Goal: Information Seeking & Learning: Check status

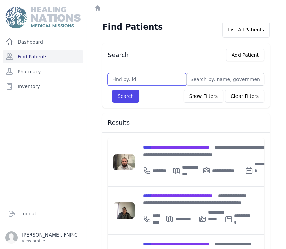
click at [114, 81] on input "text" at bounding box center [147, 79] width 79 height 13
type input "3206"
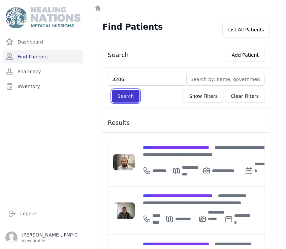
click at [130, 94] on button "Search" at bounding box center [126, 96] width 28 height 13
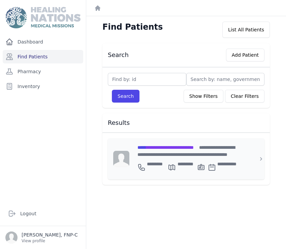
click at [157, 145] on span "**********" at bounding box center [166, 147] width 56 height 5
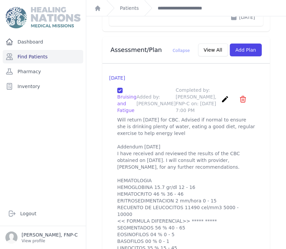
scroll to position [1087, 0]
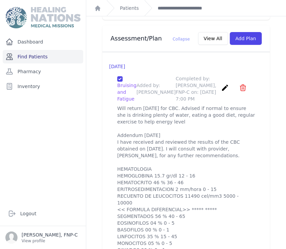
click at [28, 55] on link "Find Patients" at bounding box center [43, 56] width 81 height 13
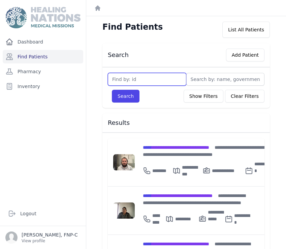
click at [121, 78] on input "text" at bounding box center [147, 79] width 79 height 13
type input "3459"
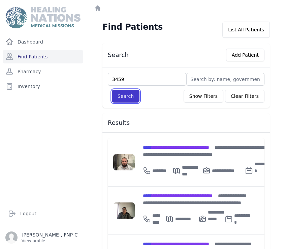
click at [126, 92] on button "Search" at bounding box center [126, 96] width 28 height 13
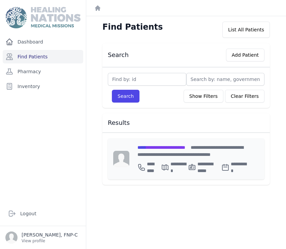
click at [164, 146] on span "**********" at bounding box center [162, 147] width 48 height 5
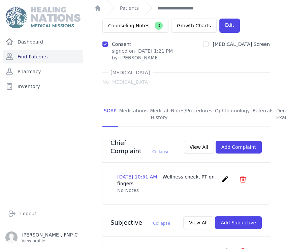
scroll to position [49, 0]
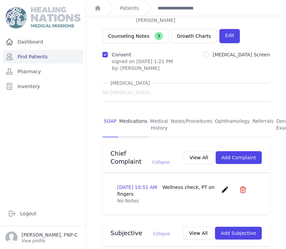
click at [133, 112] on link "Medications" at bounding box center [133, 124] width 31 height 25
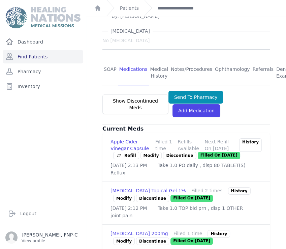
scroll to position [114, 0]
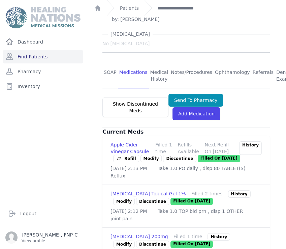
click at [148, 155] on link "Modify" at bounding box center [152, 158] width 22 height 7
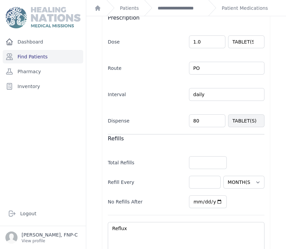
scroll to position [179, 0]
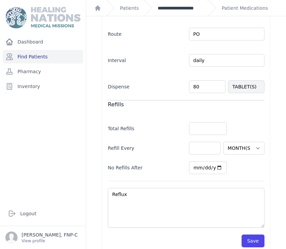
click at [163, 7] on link "**********" at bounding box center [180, 8] width 45 height 7
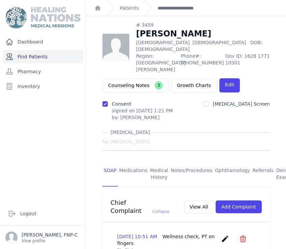
click at [40, 57] on link "Find Patients" at bounding box center [43, 56] width 81 height 13
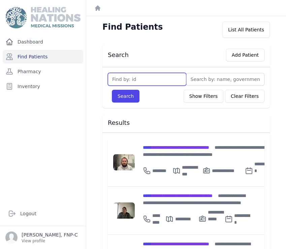
click at [119, 80] on input "text" at bounding box center [147, 79] width 79 height 13
type input "3798"
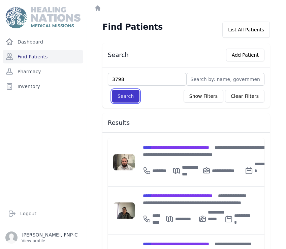
click at [121, 97] on button "Search" at bounding box center [126, 96] width 28 height 13
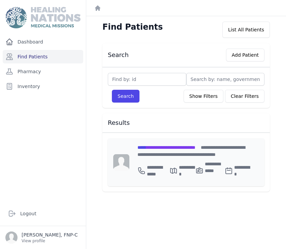
click at [158, 147] on span "**********" at bounding box center [167, 147] width 58 height 5
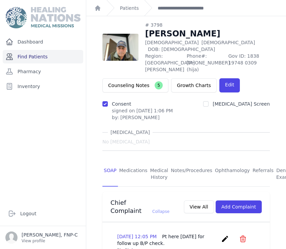
click at [27, 57] on link "Find Patients" at bounding box center [43, 56] width 81 height 13
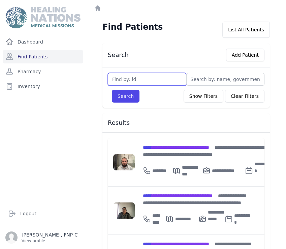
click at [117, 81] on input "text" at bounding box center [147, 79] width 79 height 13
type input "299"
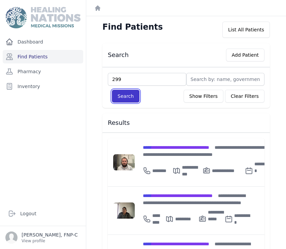
click at [124, 94] on button "Search" at bounding box center [126, 96] width 28 height 13
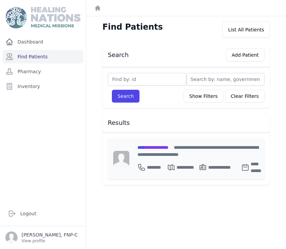
click at [153, 145] on span "**********" at bounding box center [153, 147] width 31 height 5
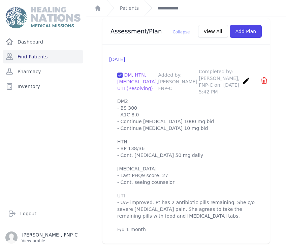
scroll to position [779, 0]
